Goal: Task Accomplishment & Management: Manage account settings

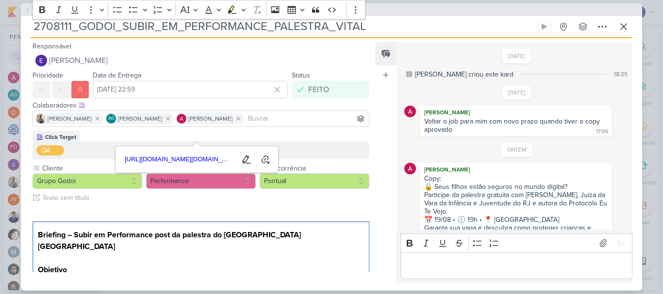
scroll to position [19, 0]
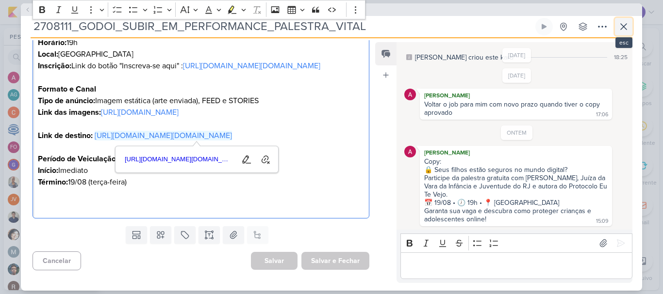
click at [622, 31] on icon at bounding box center [624, 27] width 12 height 12
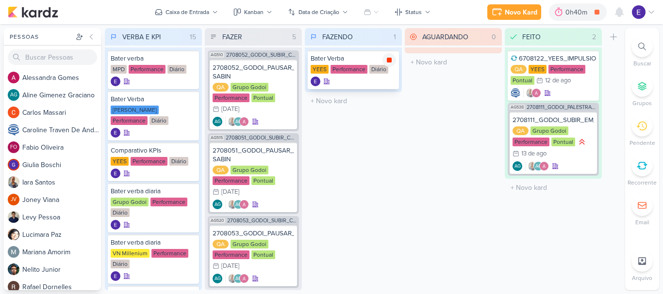
click at [390, 59] on icon at bounding box center [389, 60] width 5 height 5
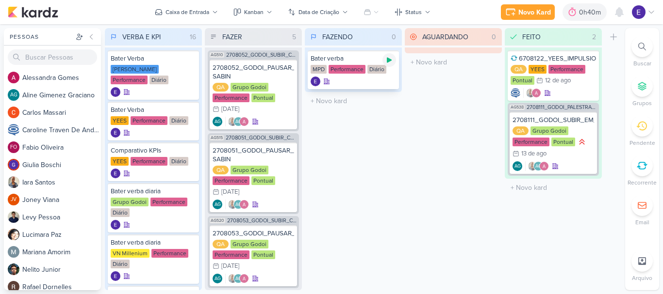
click at [386, 63] on icon at bounding box center [389, 60] width 8 height 8
click at [391, 62] on icon at bounding box center [389, 60] width 5 height 5
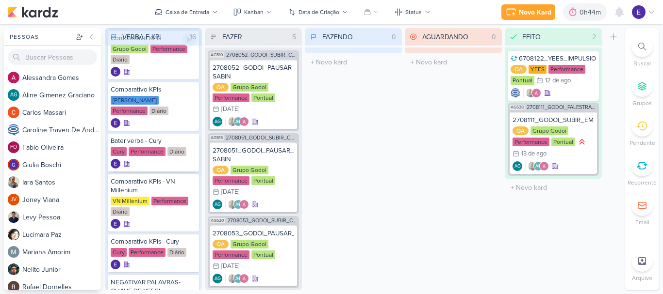
scroll to position [340, 0]
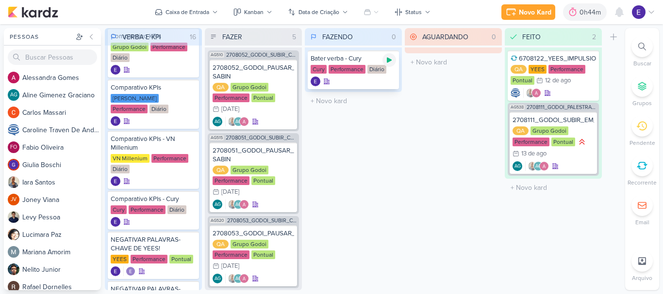
click at [389, 63] on icon at bounding box center [389, 60] width 8 height 8
click at [391, 63] on icon at bounding box center [389, 60] width 5 height 5
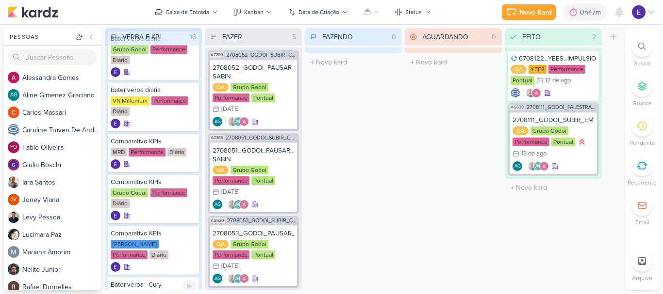
scroll to position [146, 0]
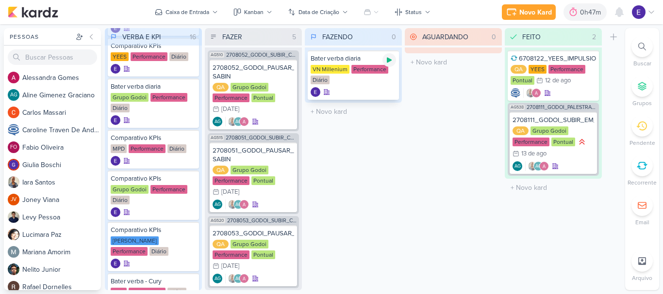
click at [391, 61] on icon at bounding box center [389, 60] width 8 height 8
click at [386, 62] on icon at bounding box center [389, 60] width 8 height 8
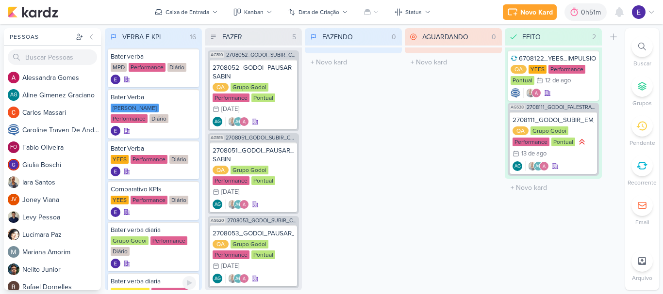
scroll to position [0, 0]
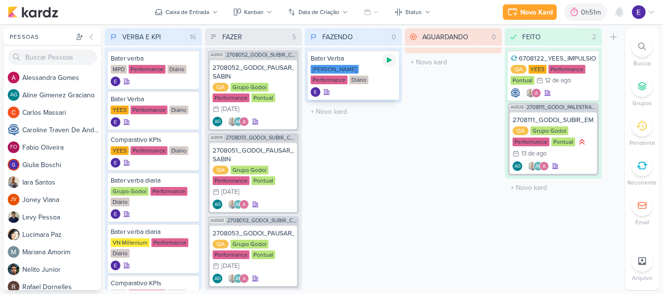
click at [388, 58] on icon at bounding box center [389, 60] width 5 height 5
click at [390, 63] on icon at bounding box center [389, 60] width 8 height 8
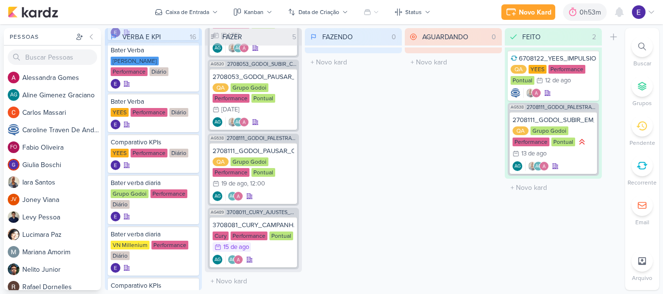
scroll to position [49, 0]
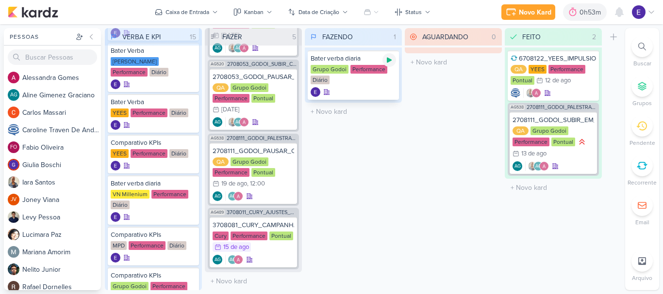
click at [389, 64] on div at bounding box center [389, 60] width 14 height 14
click at [622, 11] on icon at bounding box center [619, 12] width 8 height 9
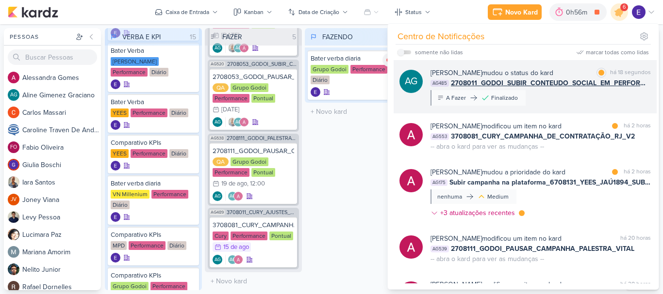
click at [624, 100] on div "[PERSON_NAME] mudou o status do kard marcar como lida há 18 segundos AG485 2708…" at bounding box center [540, 87] width 220 height 38
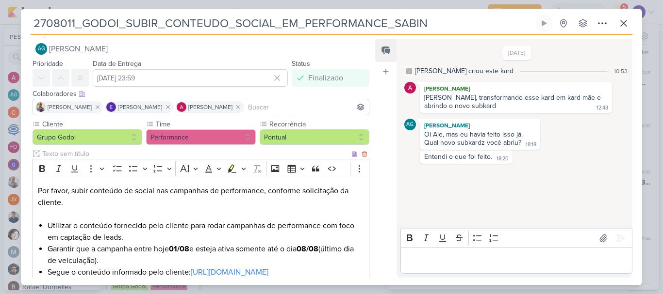
scroll to position [0, 0]
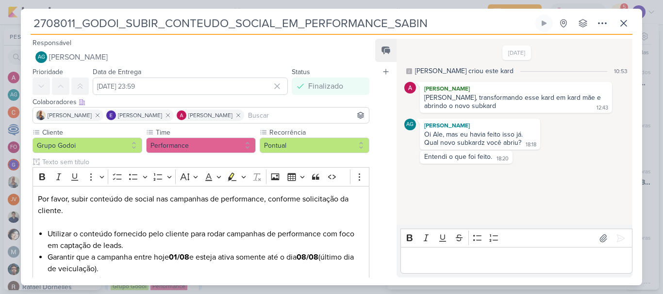
click at [617, 34] on div "2708011_GODOI_SUBIR_CONTEUDO_SOCIAL_EM_PERFORMANCE_SABIN Criado por [PERSON_NAM…" at bounding box center [332, 25] width 602 height 20
click at [618, 28] on icon at bounding box center [624, 23] width 12 height 12
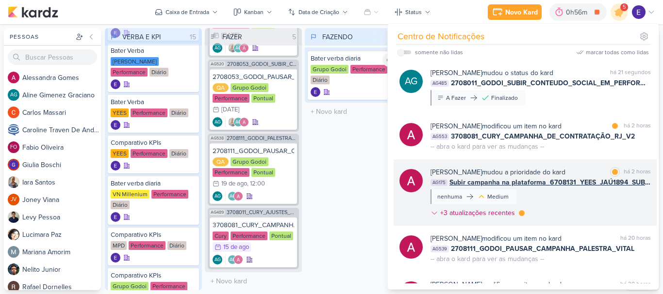
click at [641, 184] on span "Subir campanha na plataforma_6708131_YEES_JAÚ1894_SUBIR_VÍDEO_MOTION" at bounding box center [549, 183] width 201 height 10
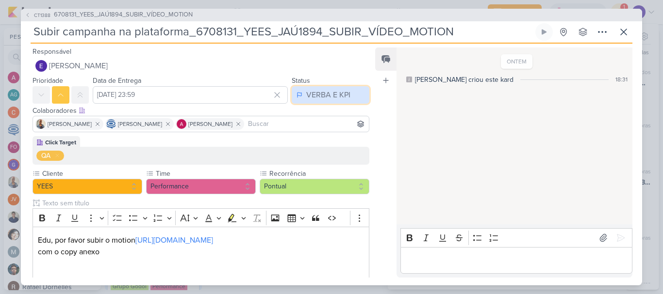
click at [313, 87] on button "VERBA E KPI" at bounding box center [331, 94] width 78 height 17
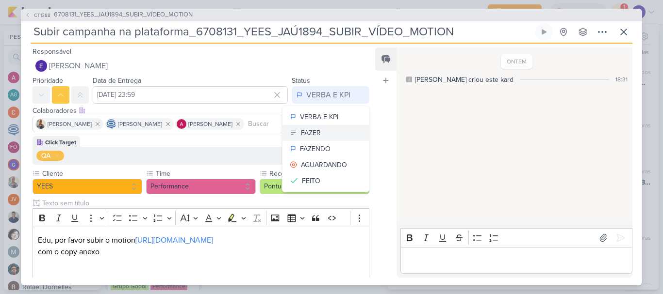
click at [321, 134] on button "FAZER" at bounding box center [325, 133] width 86 height 16
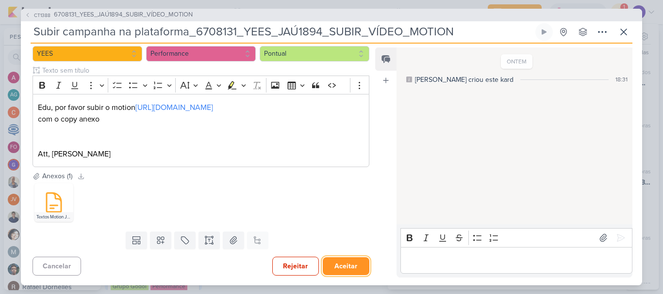
click at [347, 269] on button "Aceitar" at bounding box center [346, 267] width 47 height 18
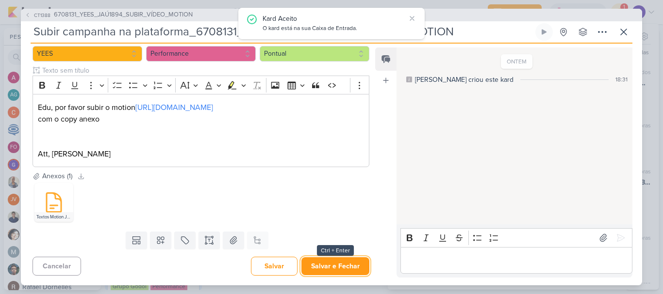
click at [347, 269] on button "Salvar e Fechar" at bounding box center [335, 267] width 68 height 18
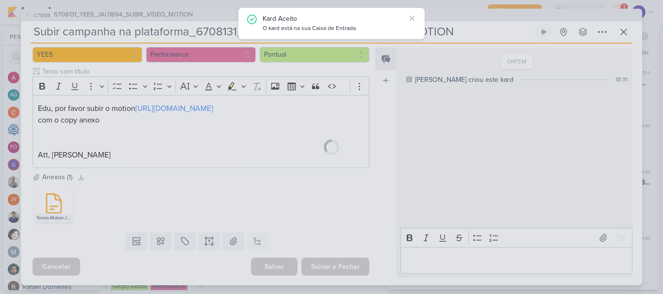
scroll to position [144, 0]
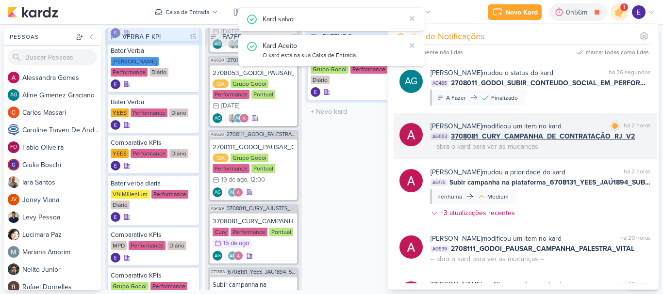
click at [636, 135] on div "AG553 3708081_CURY_CAMPANHA_DE_CONTRATAÇÃO_RJ_V2" at bounding box center [540, 136] width 220 height 10
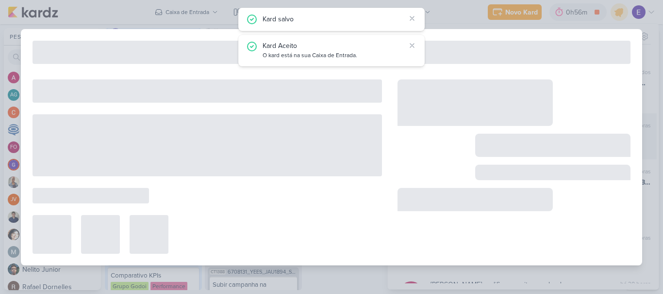
type input "3708081_CURY_CAMPANHA_DE_CONTRATAÇÃO_RJ_V2"
type input "[DATE] 23:59"
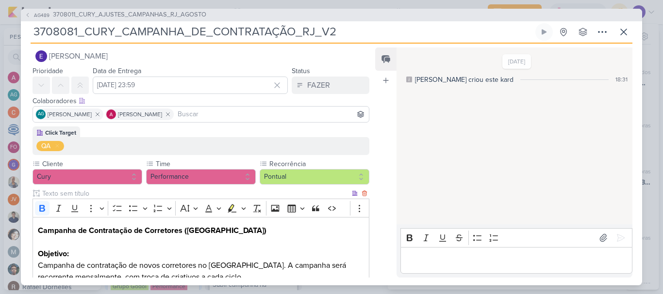
scroll to position [0, 0]
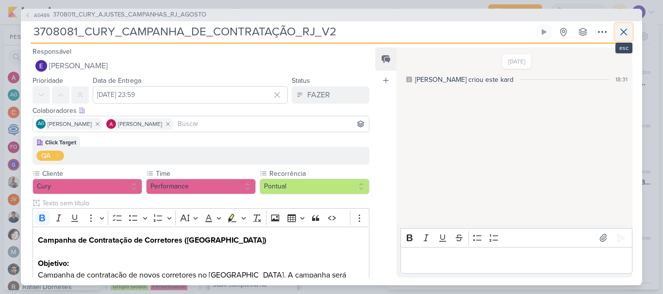
click at [628, 26] on icon at bounding box center [624, 32] width 12 height 12
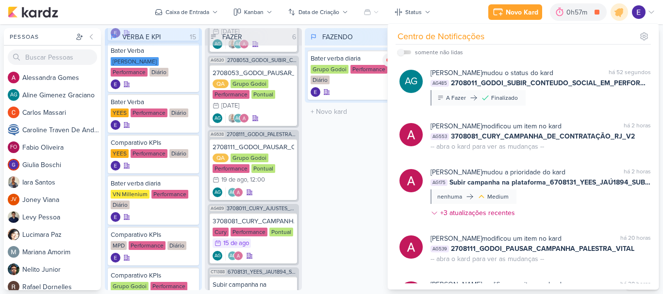
click at [363, 176] on div "FAZENDO 1 Mover Para Esquerda Mover Para Direita [GEOGRAPHIC_DATA] Bater verba …" at bounding box center [353, 159] width 97 height 262
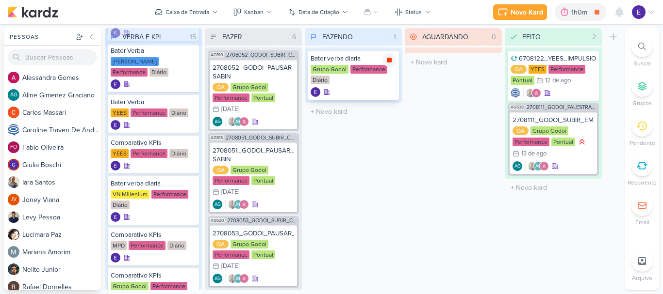
click at [389, 61] on icon at bounding box center [389, 60] width 5 height 5
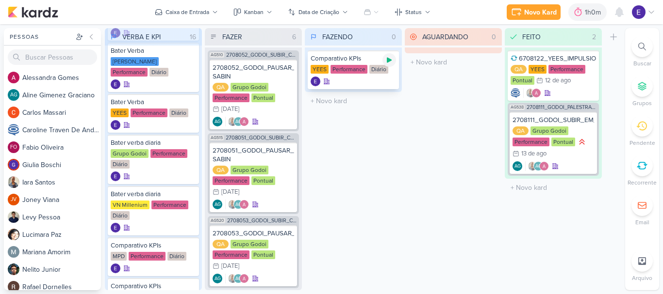
click at [390, 63] on icon at bounding box center [389, 60] width 8 height 8
click at [371, 75] on div "Comparativo KPIs [GEOGRAPHIC_DATA] Performance Diário" at bounding box center [353, 69] width 91 height 39
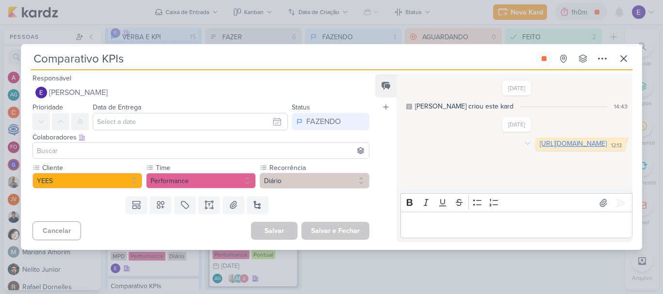
click at [539, 148] on link "[URL][DOMAIN_NAME]" at bounding box center [572, 144] width 67 height 8
click at [627, 56] on icon at bounding box center [624, 59] width 12 height 12
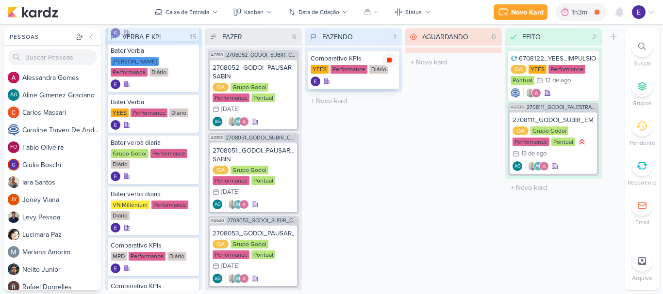
click at [391, 59] on icon at bounding box center [389, 60] width 5 height 5
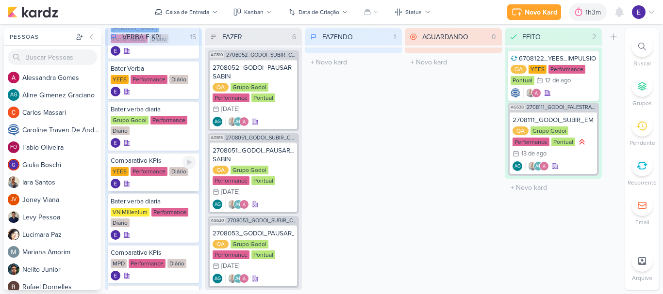
scroll to position [97, 0]
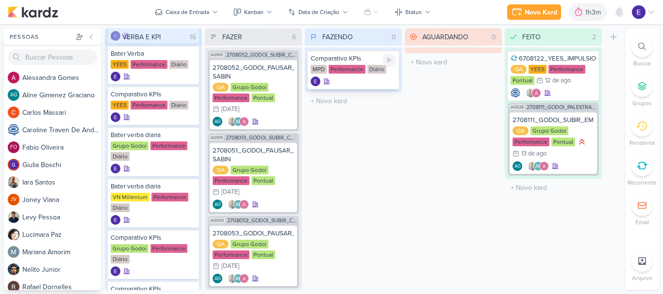
click at [391, 64] on div at bounding box center [389, 60] width 14 height 14
click at [383, 91] on div "Comparativo KPIs MPD Performance Diário" at bounding box center [353, 70] width 97 height 45
click at [375, 81] on div at bounding box center [352, 82] width 85 height 10
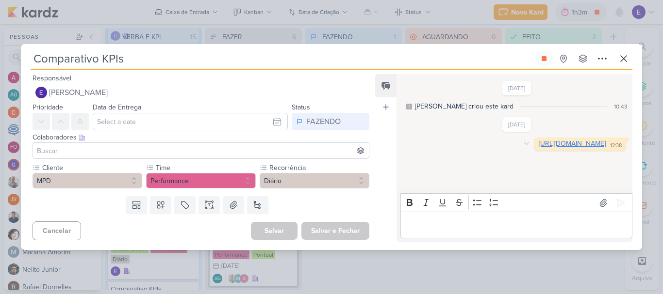
click at [538, 148] on link "[URL][DOMAIN_NAME]" at bounding box center [571, 144] width 67 height 8
click at [622, 61] on icon at bounding box center [624, 59] width 12 height 12
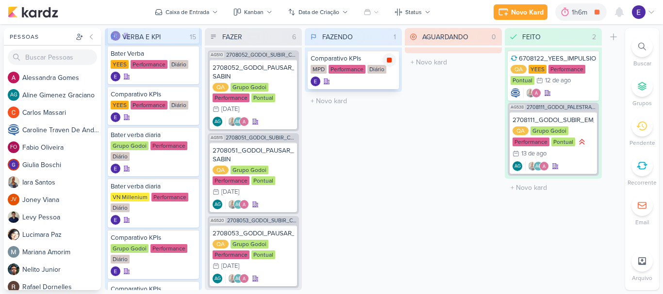
click at [385, 54] on div at bounding box center [389, 60] width 14 height 14
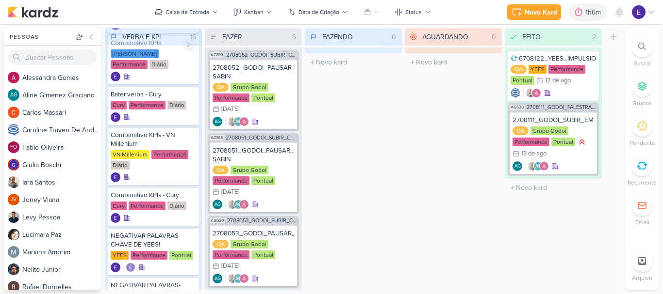
scroll to position [388, 0]
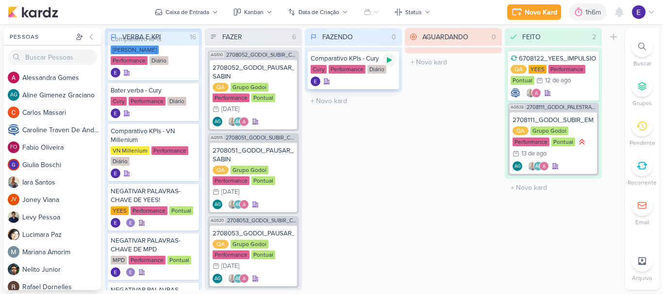
click at [389, 65] on div at bounding box center [389, 60] width 14 height 14
click at [342, 80] on div at bounding box center [352, 82] width 85 height 10
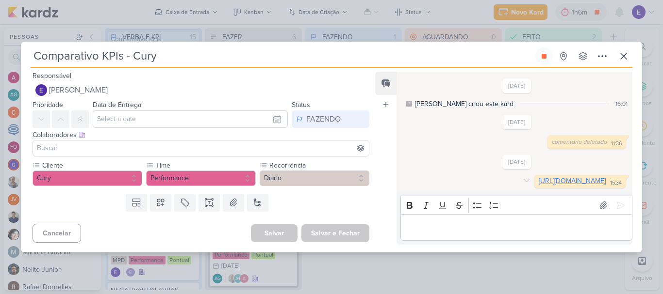
click at [538, 178] on link "[URL][DOMAIN_NAME]" at bounding box center [571, 181] width 67 height 8
click at [538, 54] on button at bounding box center [543, 56] width 17 height 17
click at [624, 50] on icon at bounding box center [624, 56] width 12 height 12
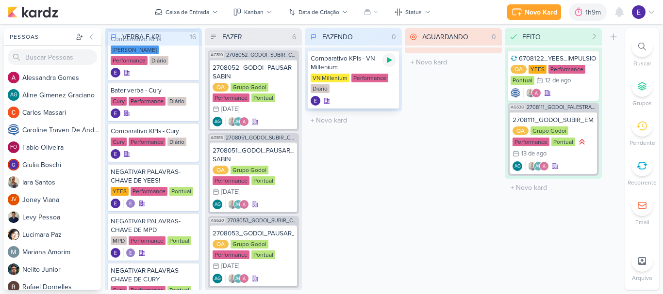
click at [391, 62] on icon at bounding box center [389, 60] width 8 height 8
click at [372, 96] on div at bounding box center [352, 101] width 85 height 10
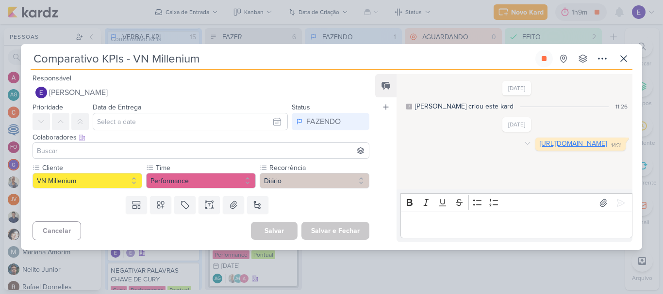
click at [539, 148] on link "[URL][DOMAIN_NAME]" at bounding box center [572, 144] width 67 height 8
click at [537, 61] on button at bounding box center [543, 58] width 17 height 17
click at [626, 64] on icon at bounding box center [624, 59] width 12 height 12
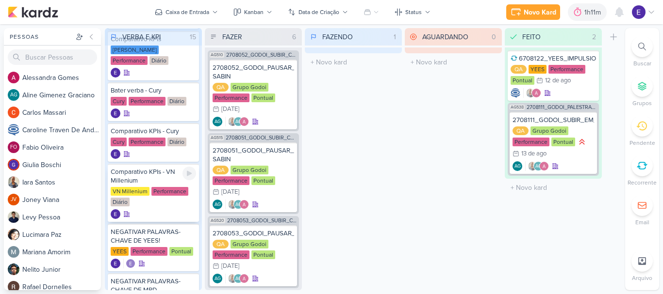
scroll to position [340, 0]
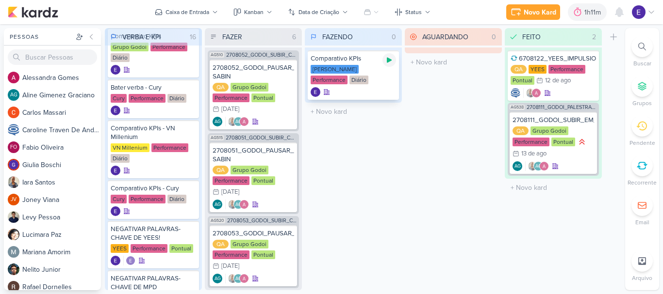
click at [388, 60] on icon at bounding box center [389, 60] width 5 height 5
click at [367, 93] on div at bounding box center [352, 92] width 85 height 10
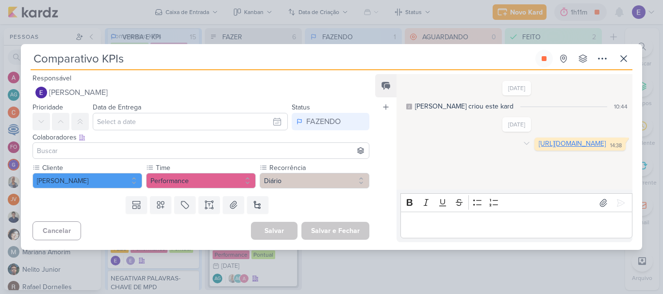
click at [538, 148] on link "[URL][DOMAIN_NAME]" at bounding box center [571, 144] width 67 height 8
click at [538, 65] on button at bounding box center [543, 58] width 17 height 17
click at [621, 61] on icon at bounding box center [623, 59] width 6 height 6
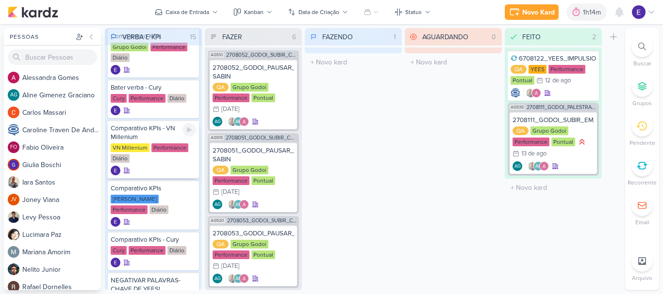
scroll to position [291, 0]
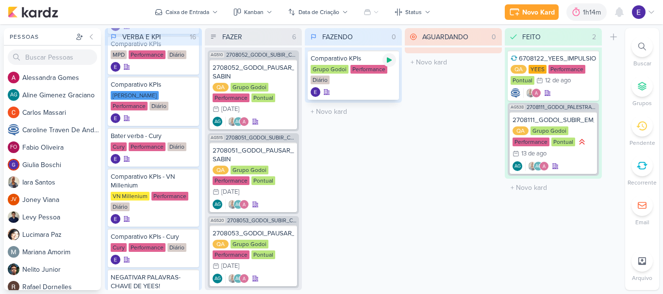
click at [388, 61] on icon at bounding box center [389, 60] width 5 height 5
click at [378, 87] on div at bounding box center [352, 92] width 85 height 10
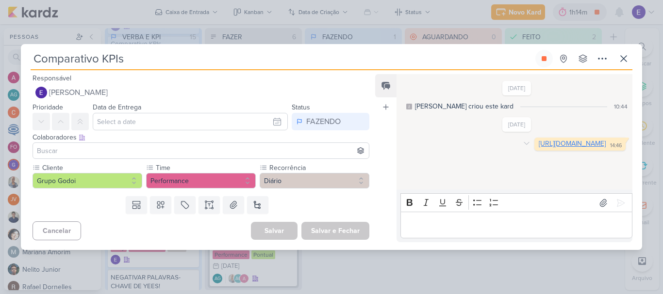
click at [538, 148] on link "[URL][DOMAIN_NAME]" at bounding box center [571, 144] width 67 height 8
click at [547, 58] on icon at bounding box center [544, 59] width 8 height 8
click at [620, 62] on icon at bounding box center [623, 59] width 6 height 6
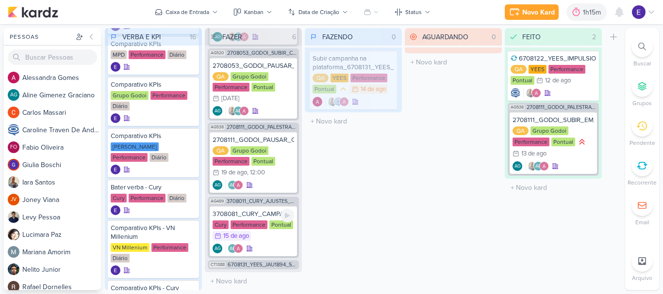
scroll to position [172, 0]
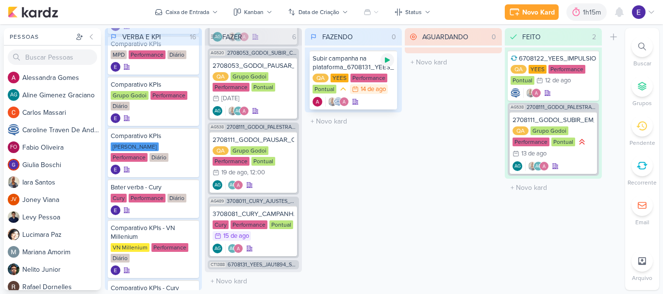
click at [389, 61] on icon at bounding box center [387, 60] width 5 height 5
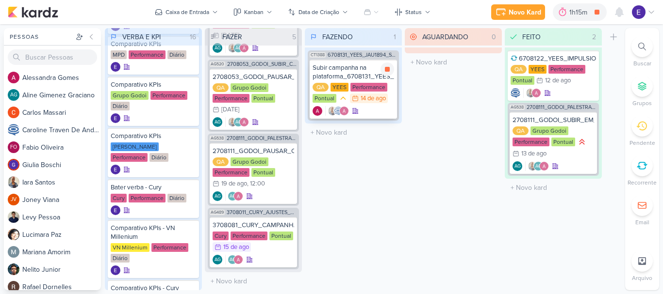
scroll to position [161, 0]
click at [383, 107] on div at bounding box center [352, 111] width 81 height 10
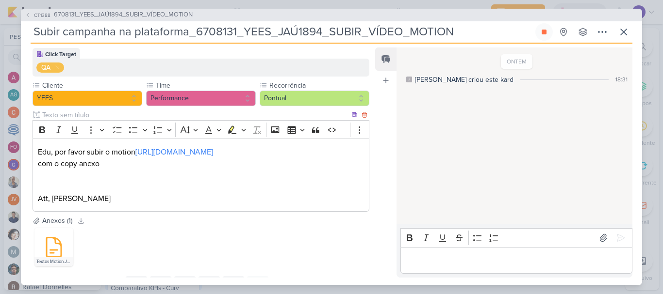
scroll to position [0, 0]
